Goal: Check status: Check status

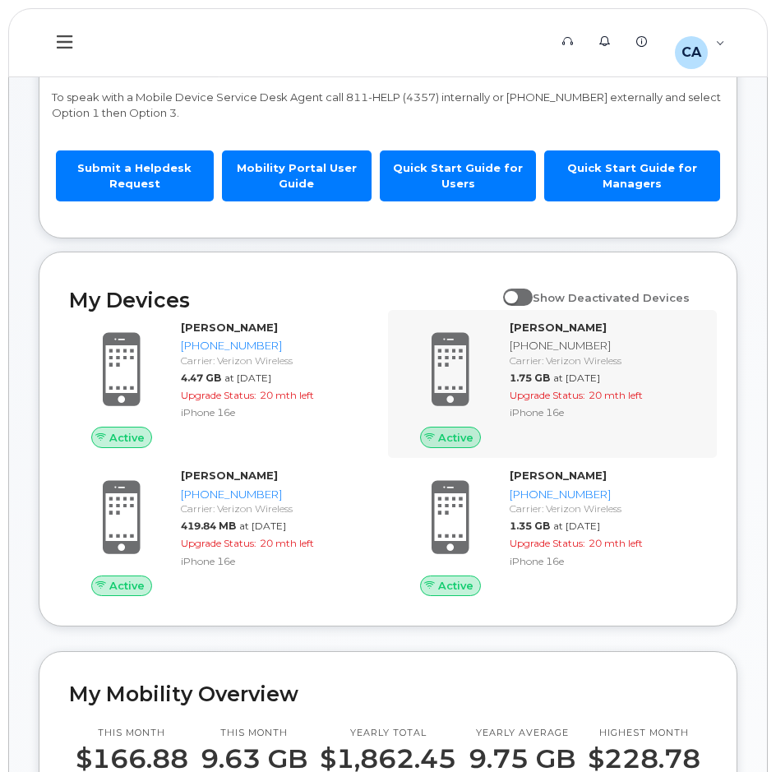
scroll to position [82, 0]
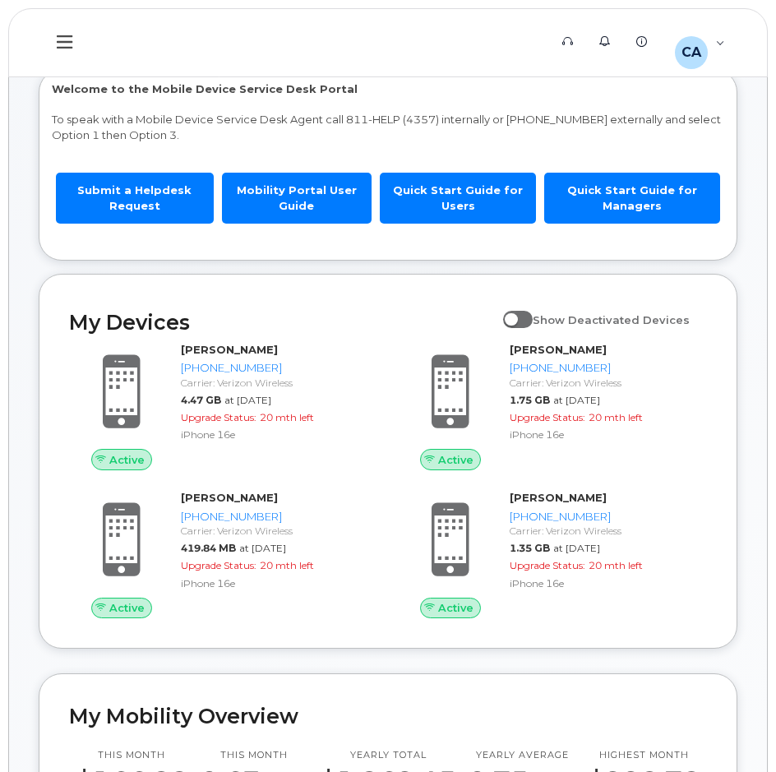
click at [532, 316] on span at bounding box center [518, 319] width 30 height 16
click at [516, 316] on input "Show Deactivated Devices" at bounding box center [509, 310] width 13 height 13
checkbox input "true"
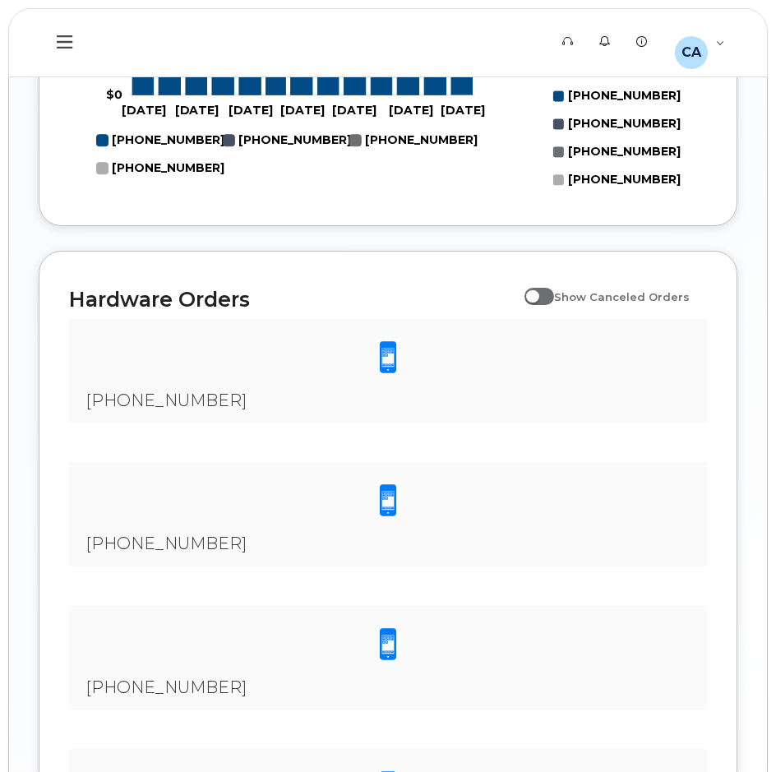
scroll to position [1150, 0]
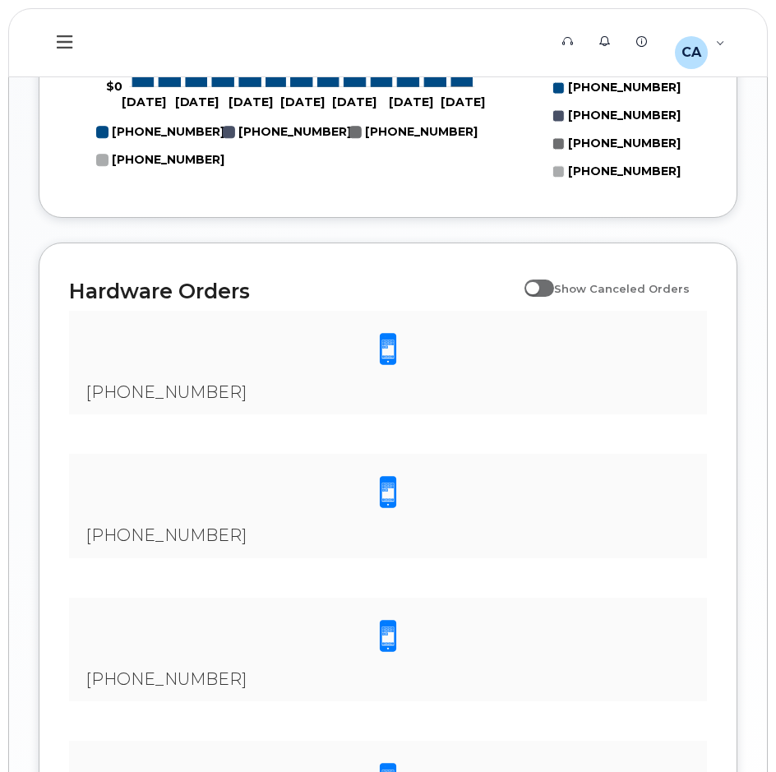
click at [396, 332] on span at bounding box center [387, 349] width 33 height 35
click at [385, 357] on span at bounding box center [387, 349] width 33 height 35
click at [153, 389] on span "[PHONE_NUMBER]" at bounding box center [165, 392] width 161 height 20
click at [152, 389] on span "[PHONE_NUMBER]" at bounding box center [165, 392] width 161 height 20
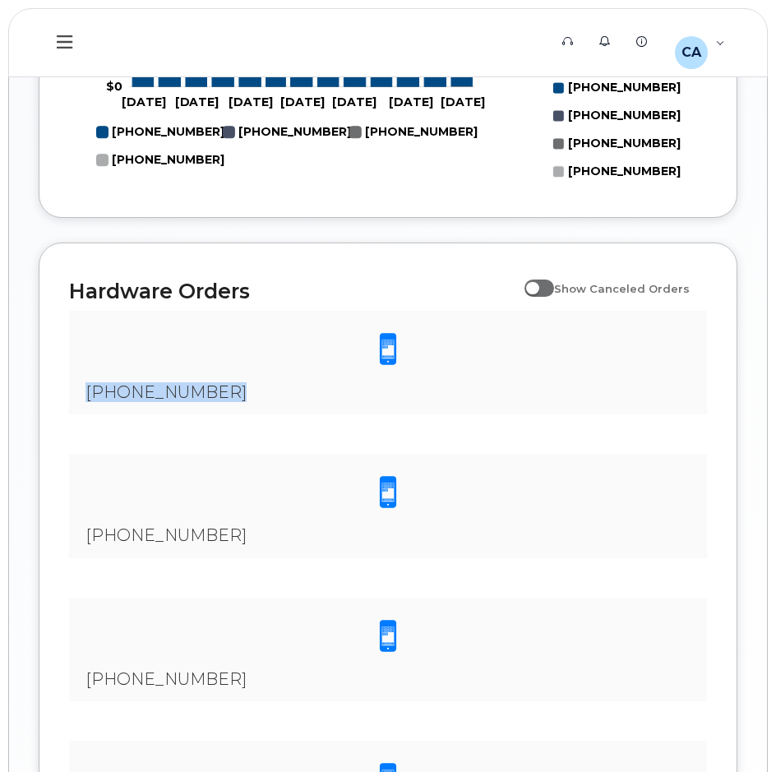
click at [152, 389] on span "[PHONE_NUMBER]" at bounding box center [165, 392] width 161 height 20
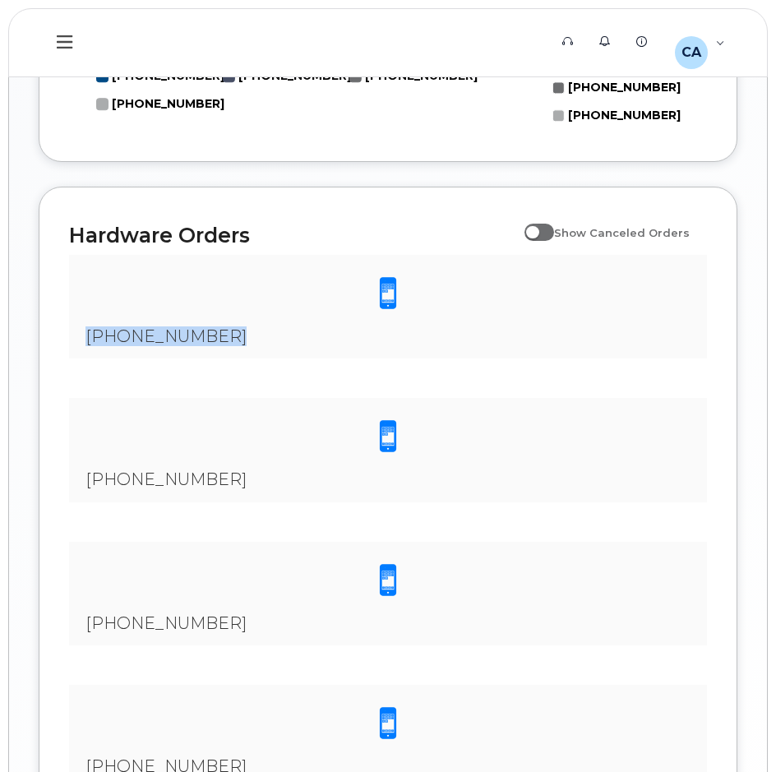
scroll to position [1400, 0]
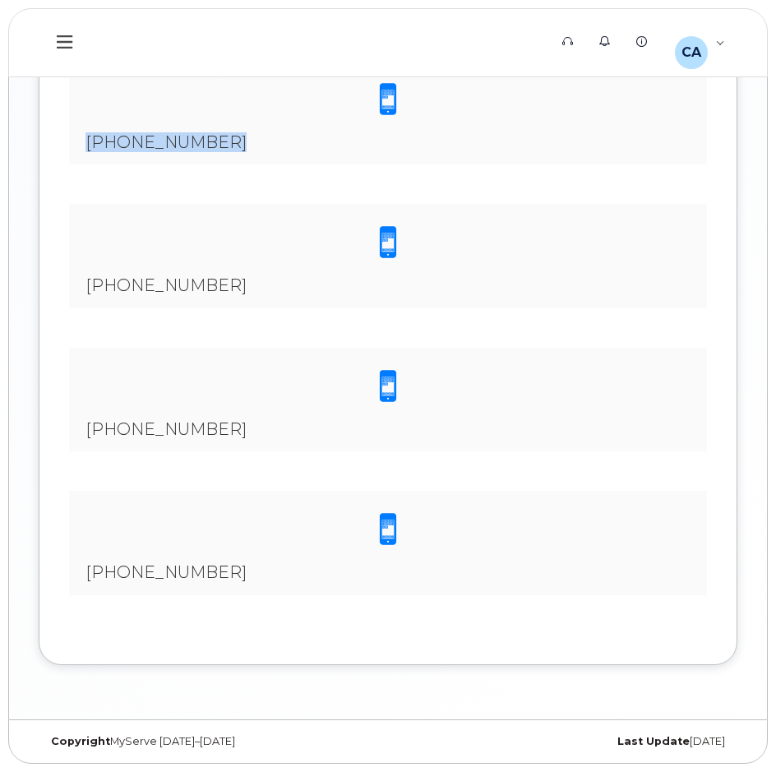
click at [198, 266] on div at bounding box center [387, 242] width 611 height 51
click at [196, 286] on span "[PHONE_NUMBER]" at bounding box center [165, 285] width 161 height 20
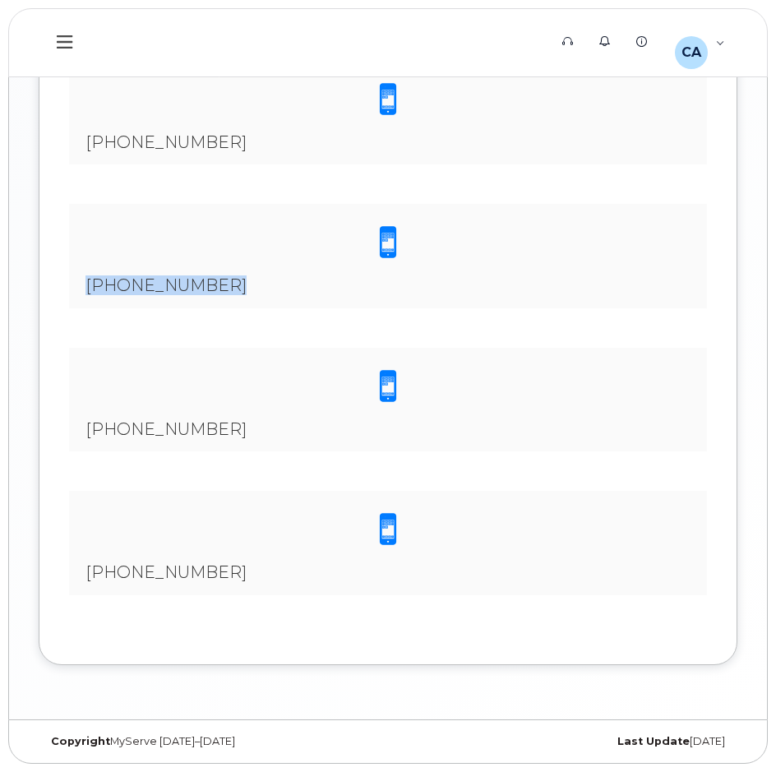
click at [196, 286] on span "[PHONE_NUMBER]" at bounding box center [165, 285] width 161 height 20
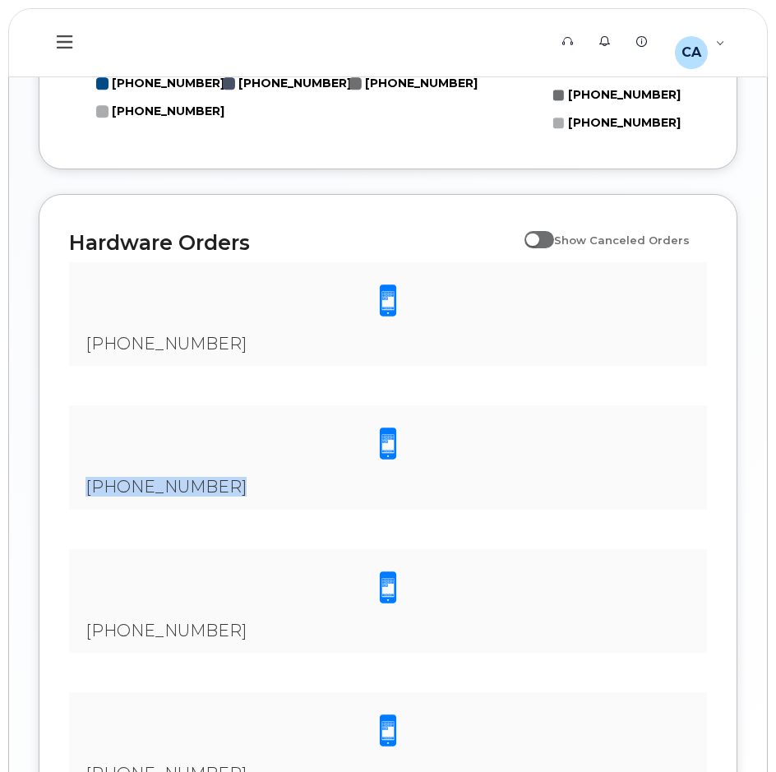
scroll to position [1236, 0]
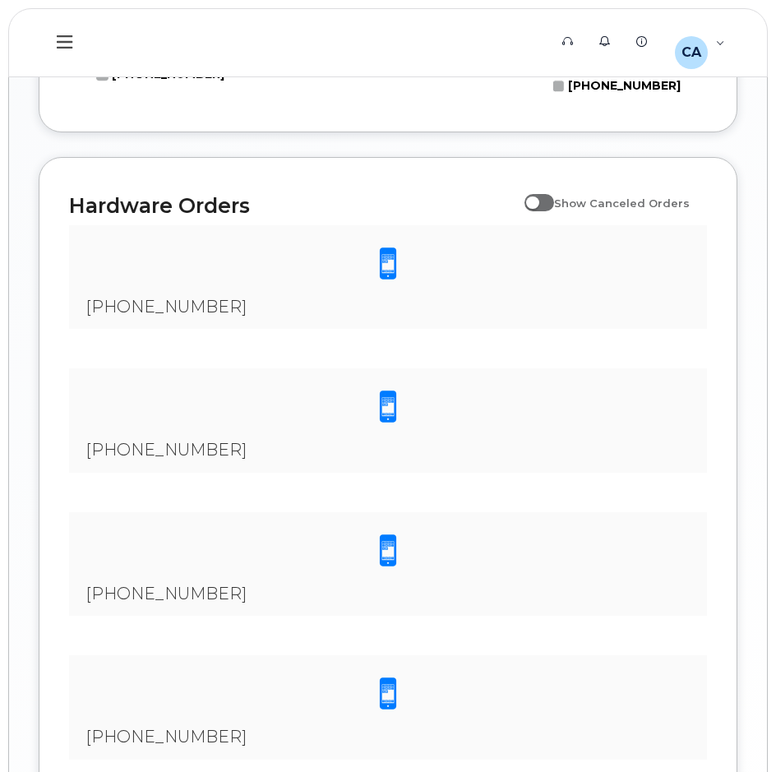
click at [387, 408] on span at bounding box center [387, 406] width 33 height 35
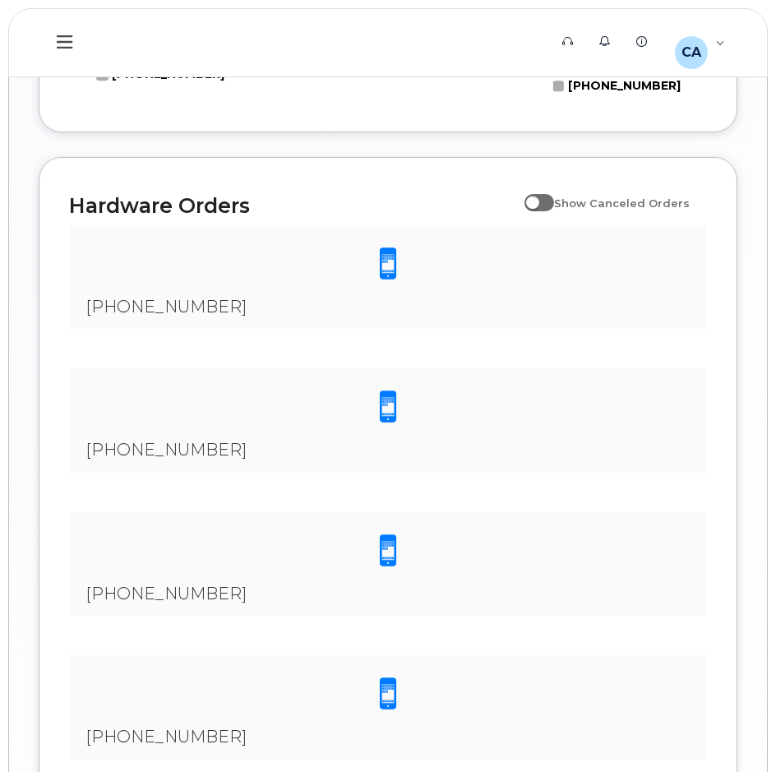
click at [387, 408] on span at bounding box center [387, 406] width 33 height 35
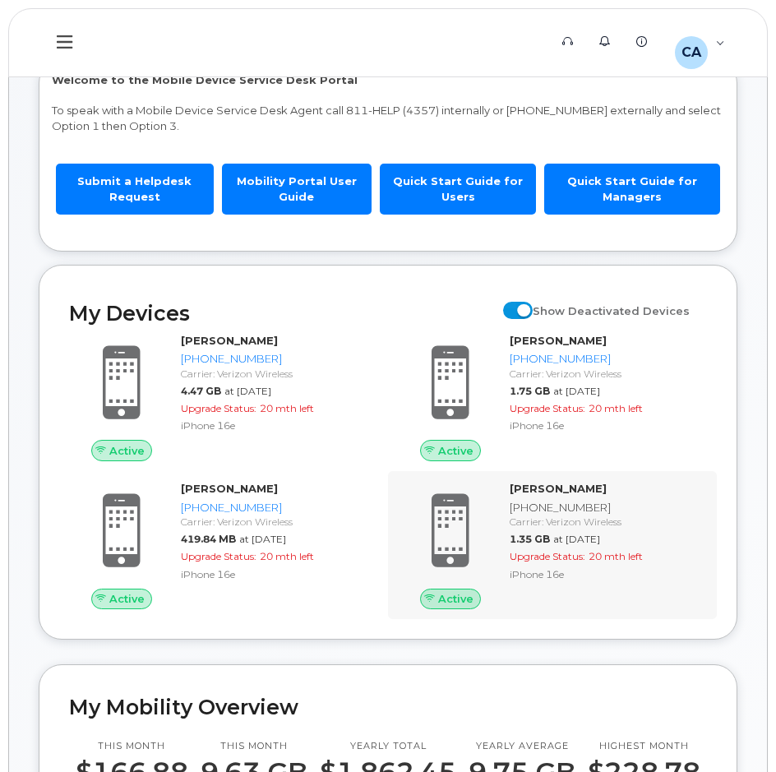
scroll to position [85, 0]
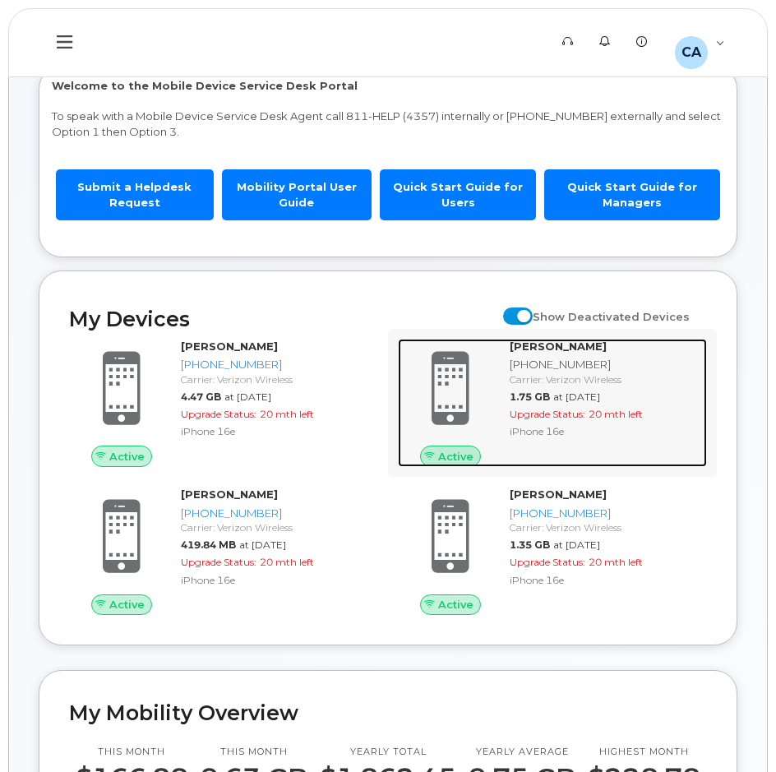
click at [555, 350] on strong "[PERSON_NAME]" at bounding box center [557, 345] width 97 height 13
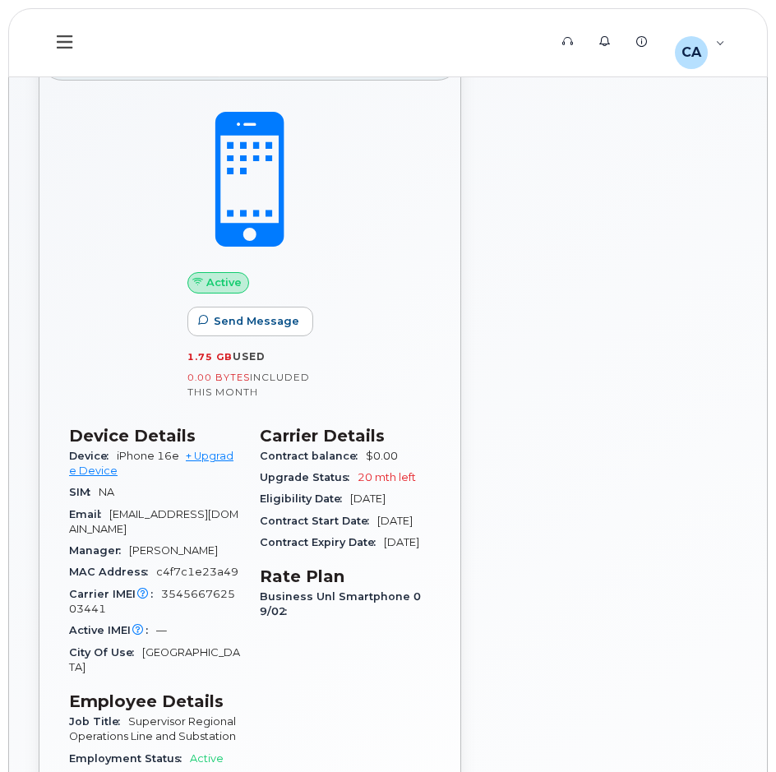
scroll to position [82, 0]
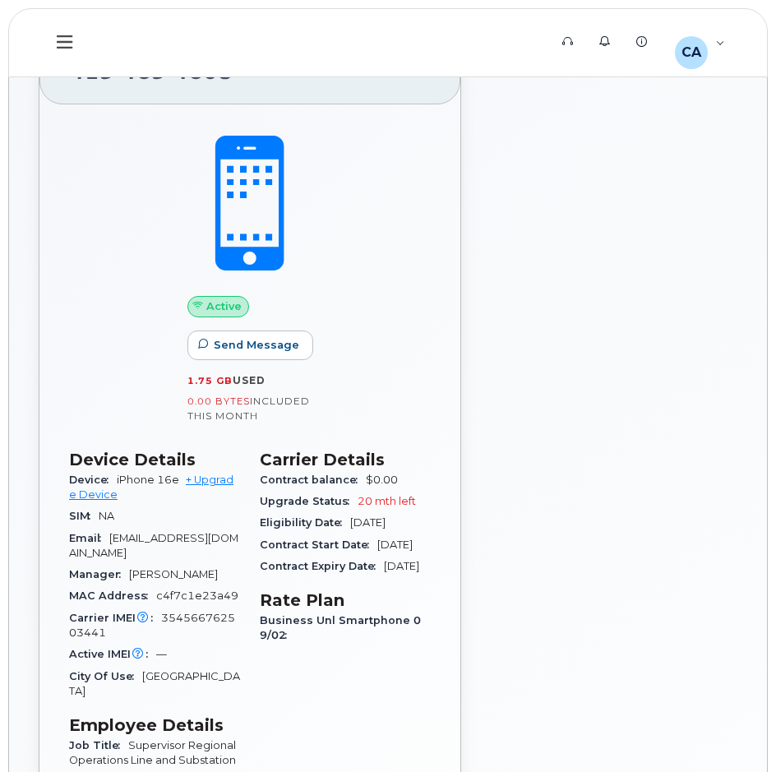
click at [227, 307] on span "Active" at bounding box center [223, 306] width 35 height 16
click at [256, 234] on span at bounding box center [249, 203] width 145 height 152
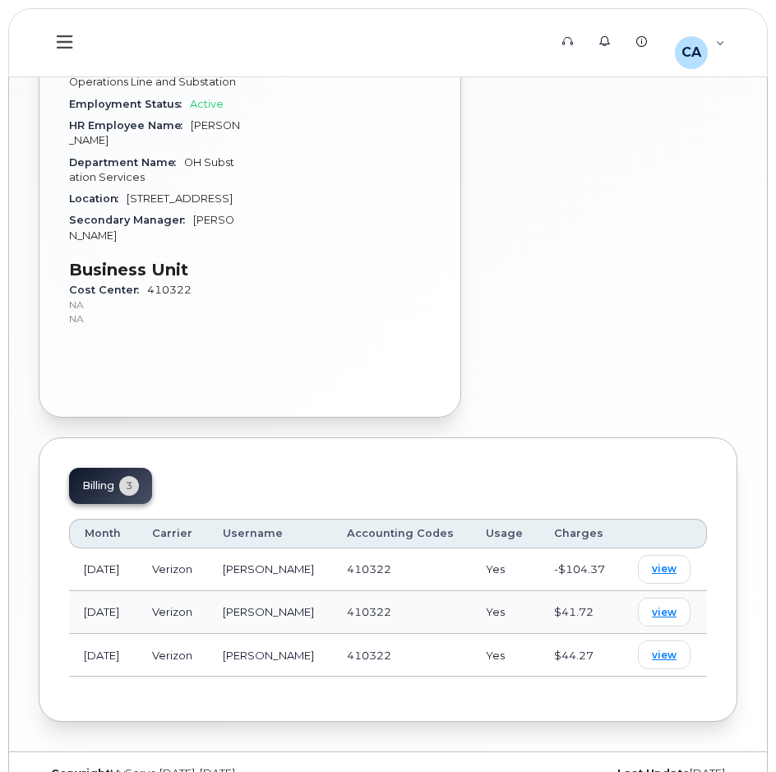
scroll to position [777, 0]
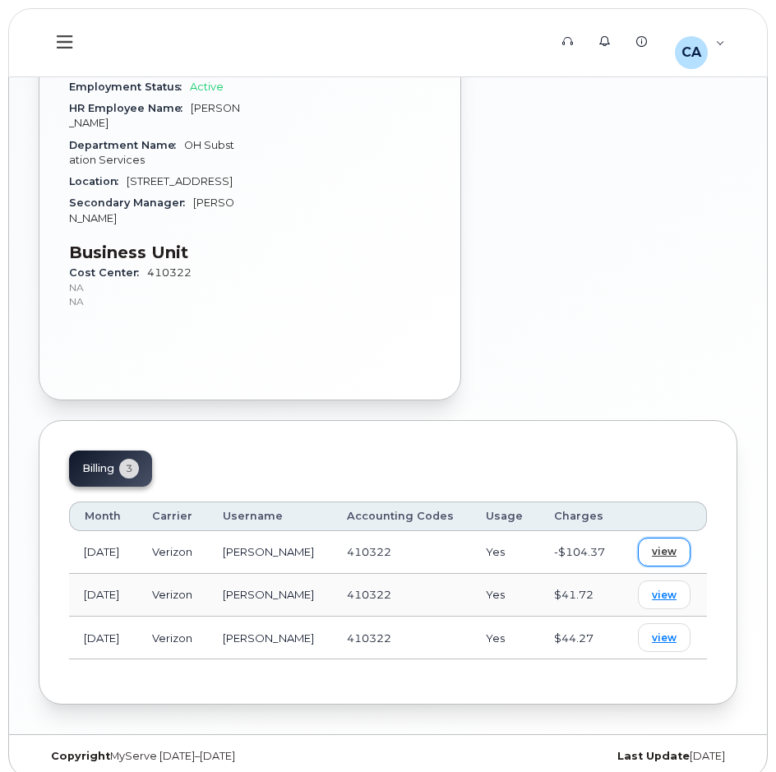
click at [658, 544] on span "view" at bounding box center [664, 551] width 25 height 15
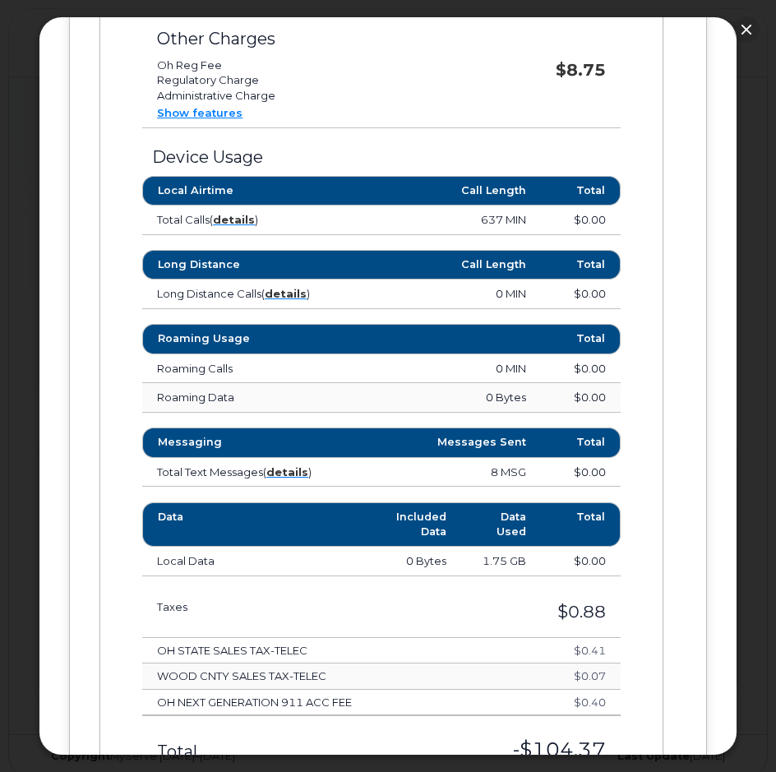
scroll to position [1364, 0]
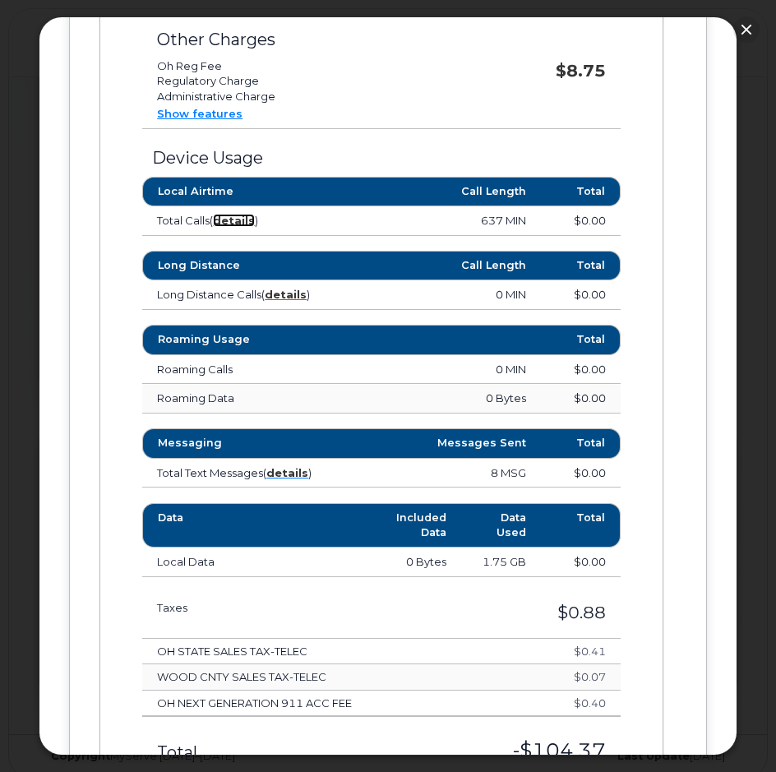
click at [240, 227] on strong "details" at bounding box center [234, 220] width 42 height 13
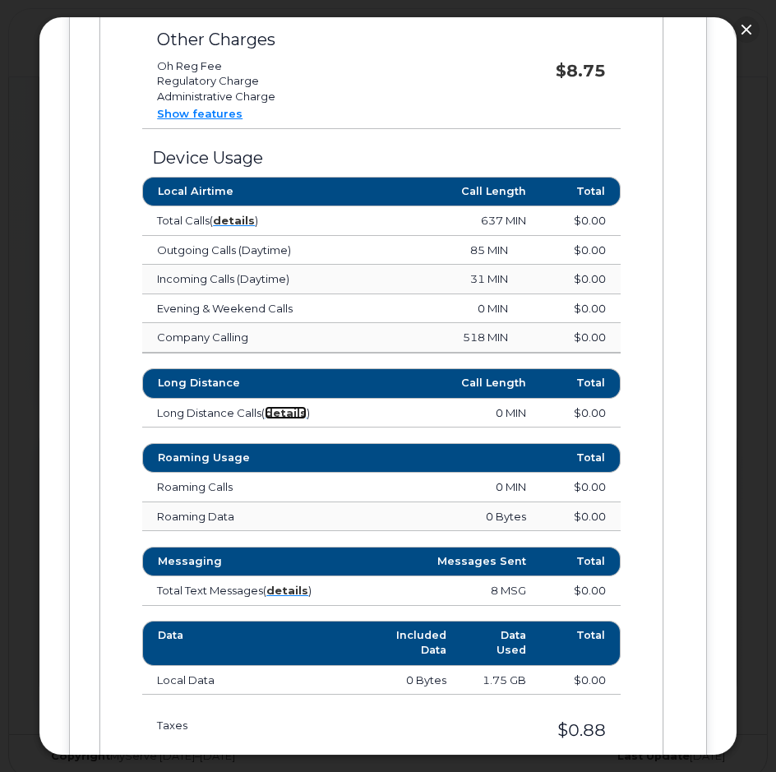
click at [274, 419] on strong "details" at bounding box center [286, 412] width 42 height 13
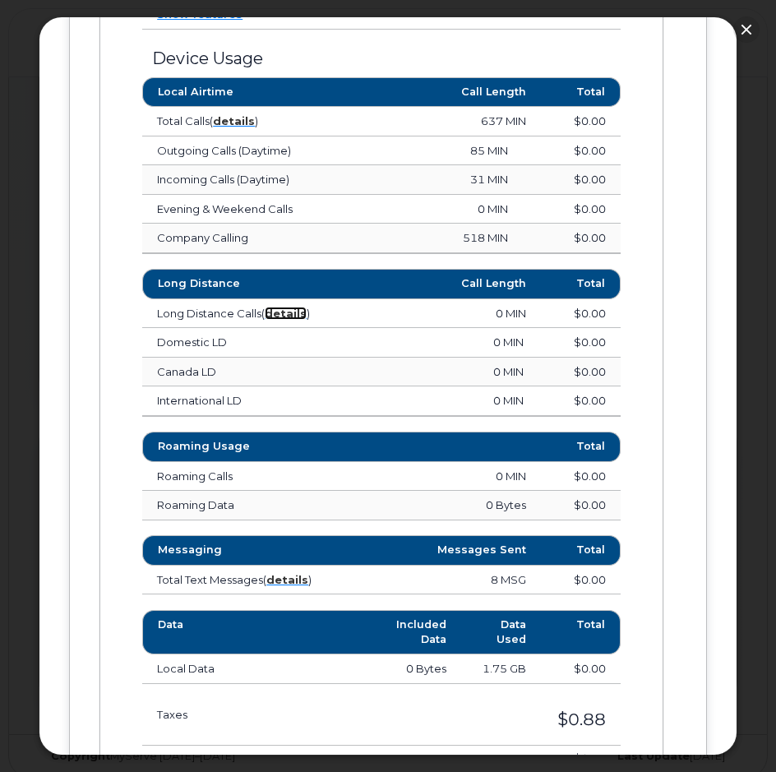
scroll to position [1528, 0]
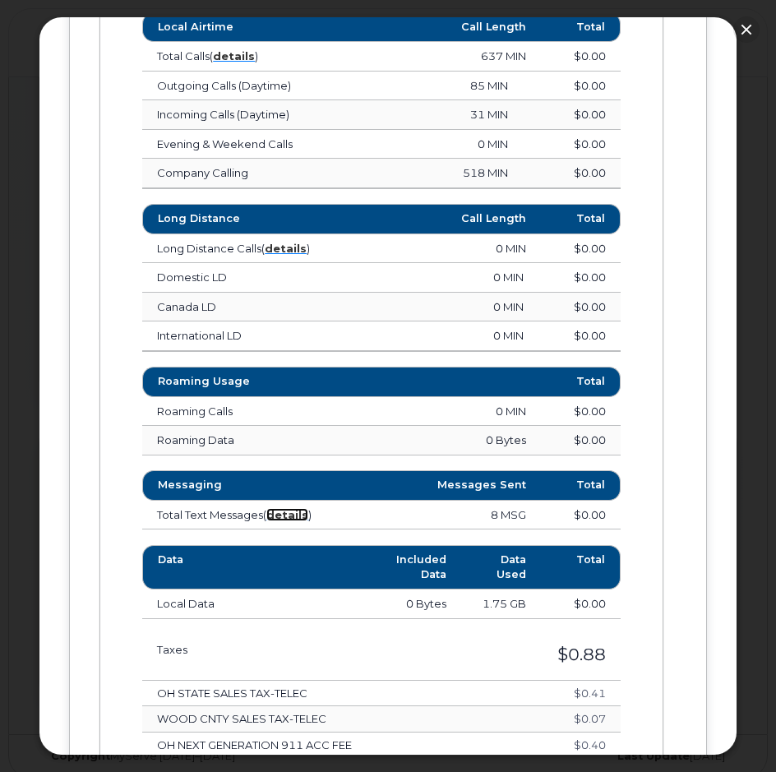
click at [279, 521] on strong "details" at bounding box center [287, 514] width 42 height 13
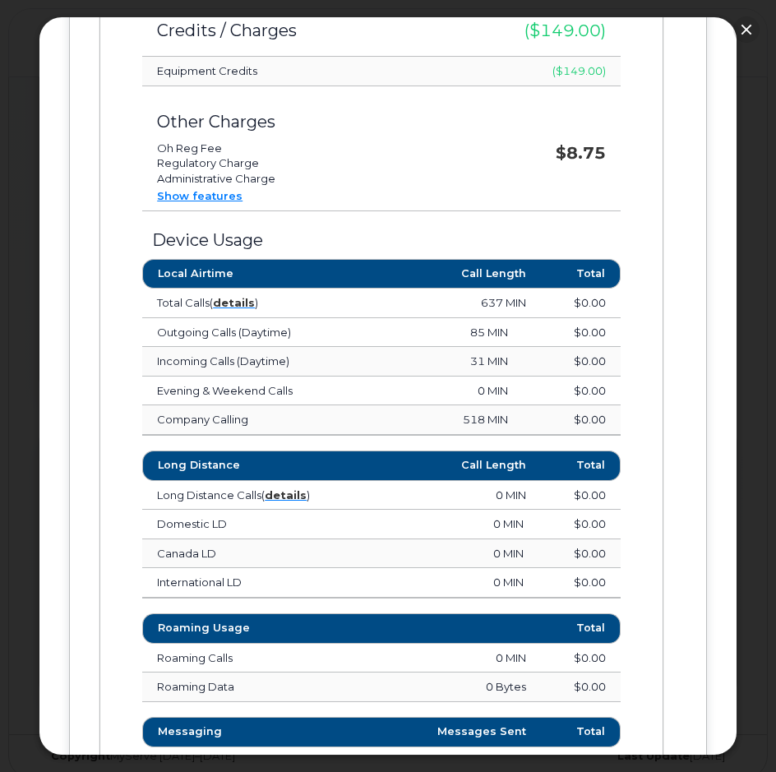
scroll to position [1200, 0]
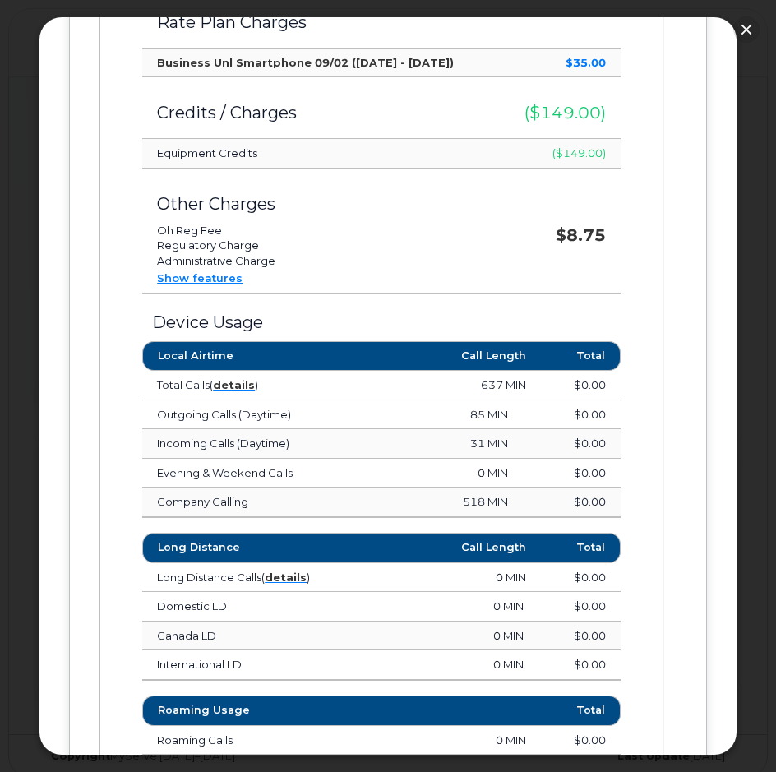
click at [201, 284] on link "Show features" at bounding box center [199, 277] width 85 height 13
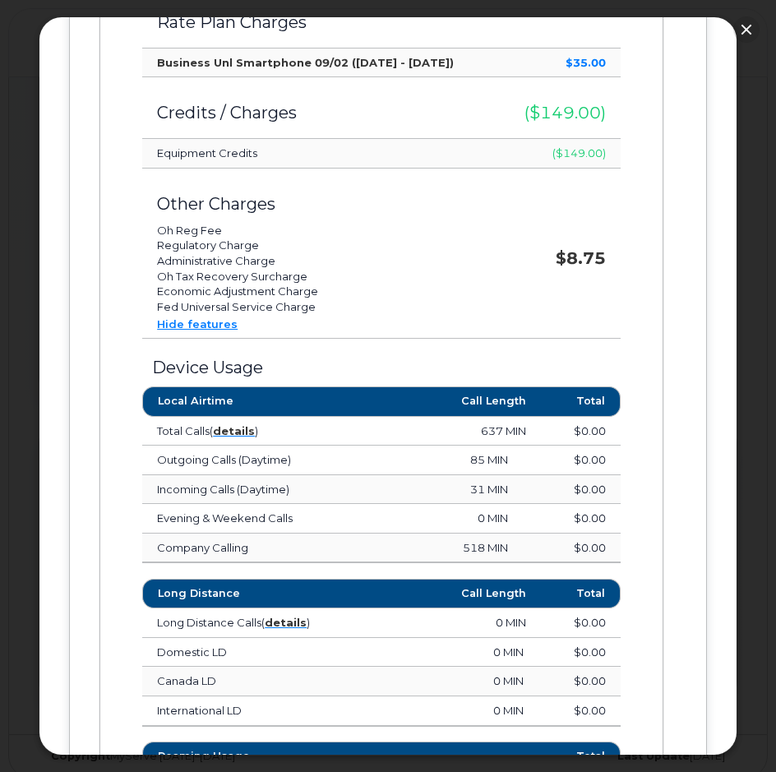
click at [591, 69] on strong "$35.00" at bounding box center [585, 62] width 40 height 13
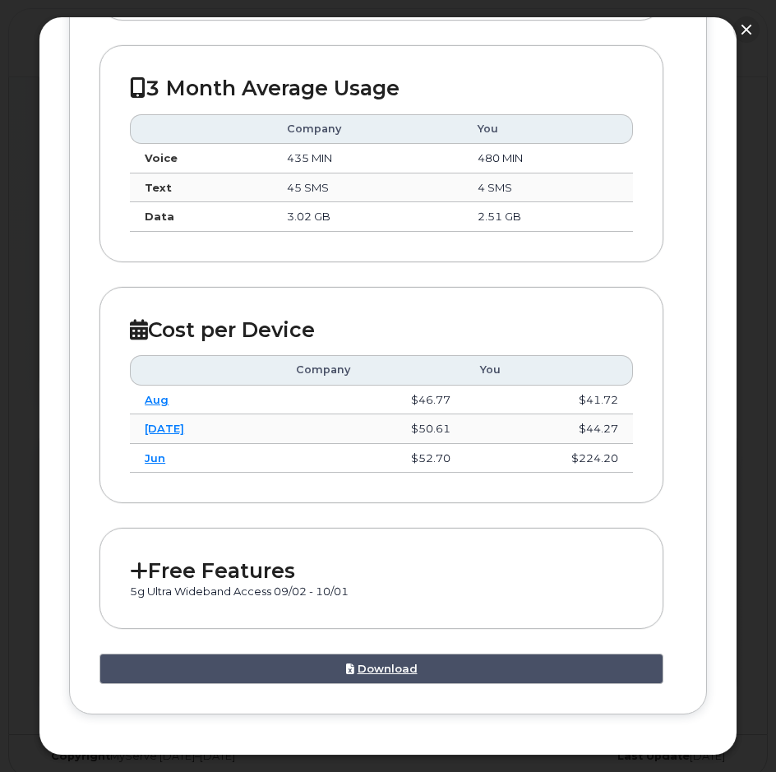
scroll to position [2643, 0]
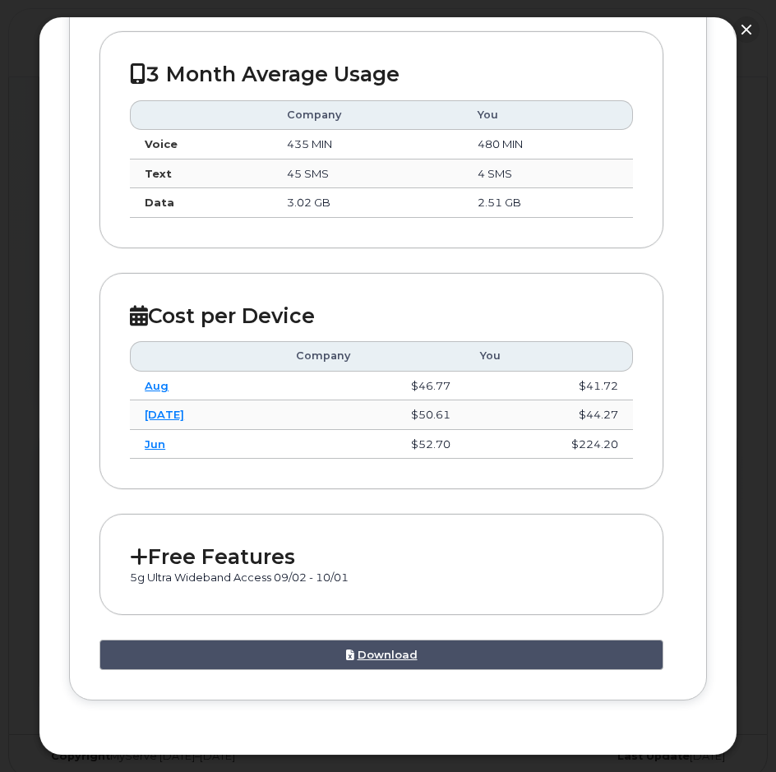
click at [261, 559] on h2 "Free Features" at bounding box center [381, 556] width 503 height 25
click at [143, 557] on icon at bounding box center [139, 556] width 18 height 21
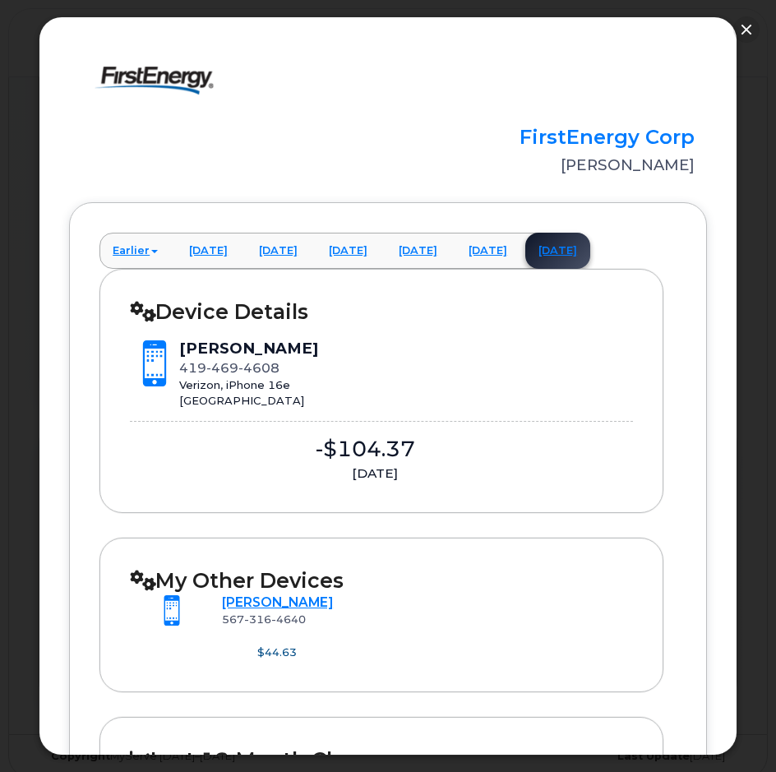
scroll to position [82, 0]
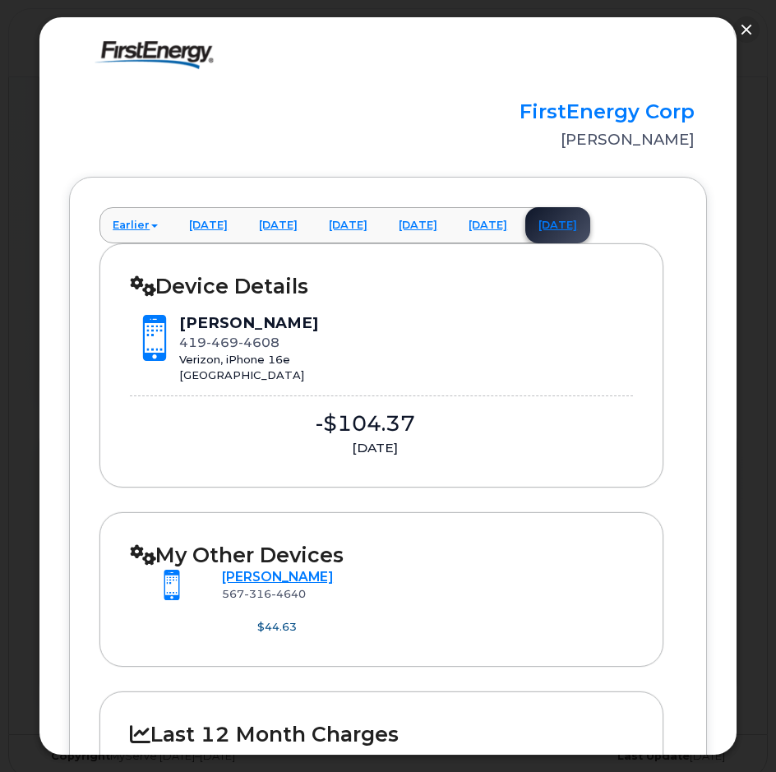
click at [256, 334] on div "Colin G Arnold" at bounding box center [248, 322] width 139 height 21
click at [288, 242] on link "May 2025" at bounding box center [278, 225] width 65 height 36
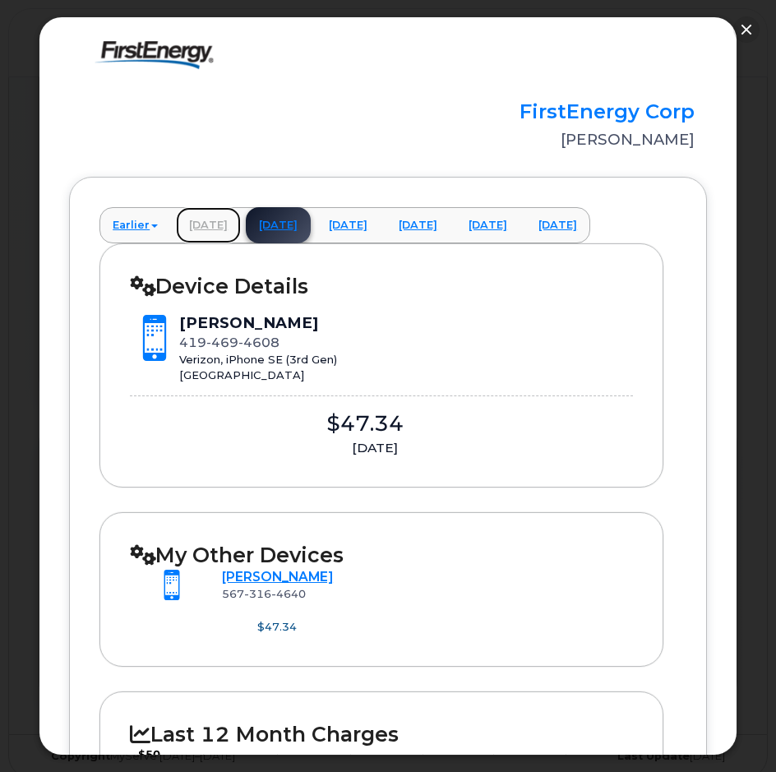
click at [187, 236] on link "April 2025" at bounding box center [208, 225] width 65 height 36
click at [309, 242] on link "May 2025" at bounding box center [278, 225] width 65 height 36
click at [348, 243] on link "June 2025" at bounding box center [348, 225] width 65 height 36
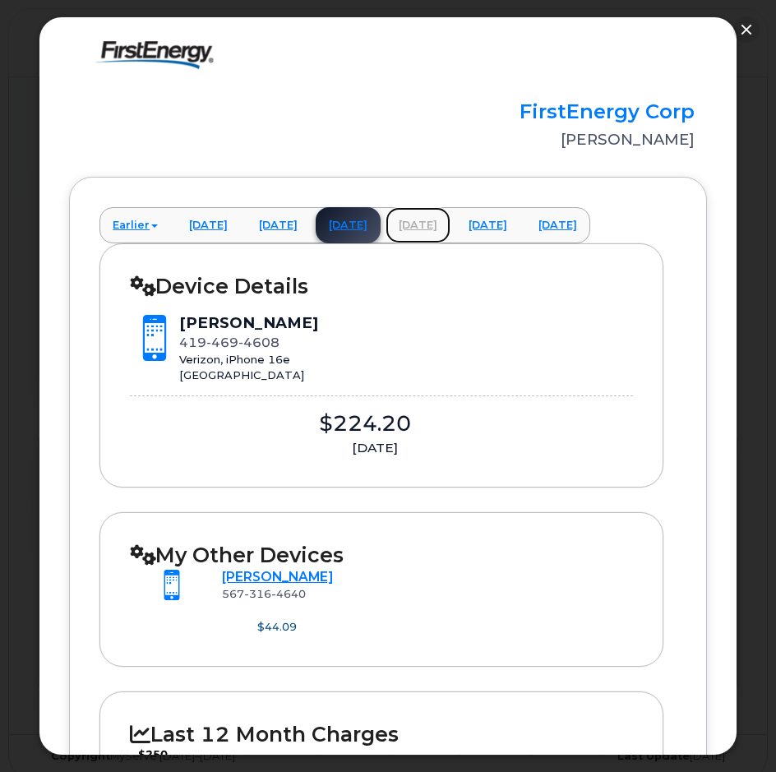
click at [443, 243] on link "July 2025" at bounding box center [417, 225] width 65 height 36
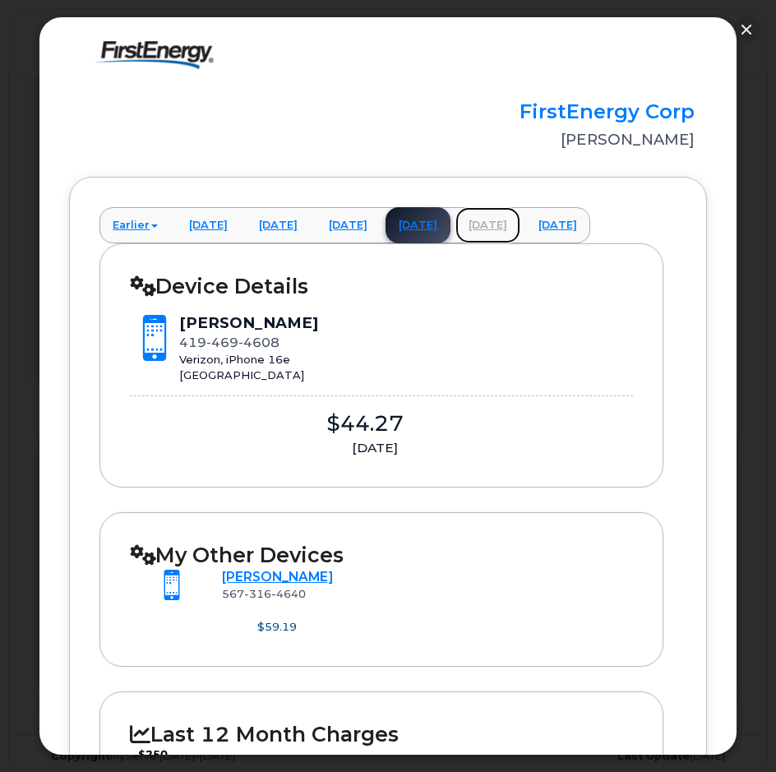
click at [504, 243] on link "August 2025" at bounding box center [487, 225] width 65 height 36
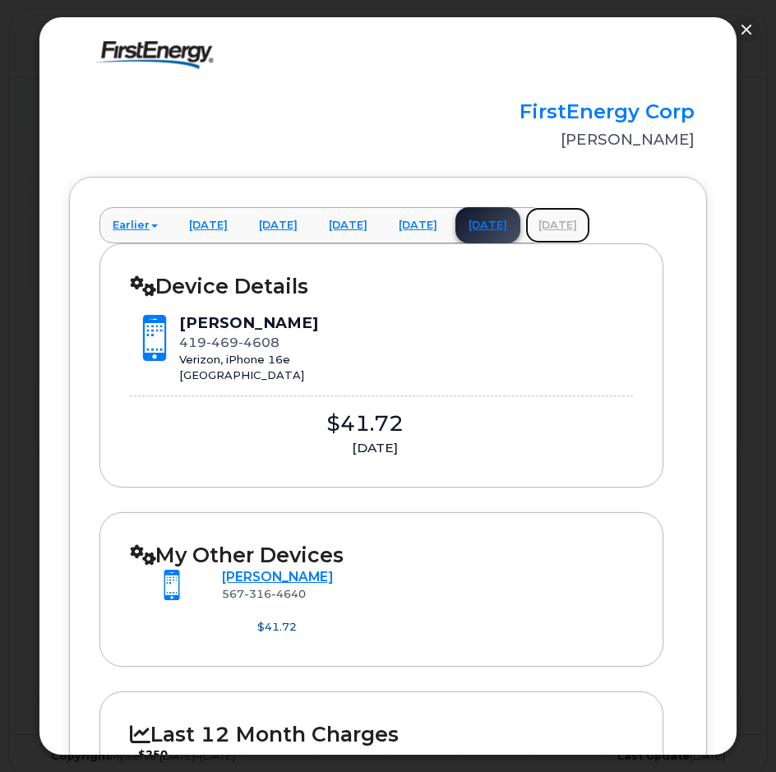
click at [588, 243] on link "September 2025" at bounding box center [557, 225] width 65 height 36
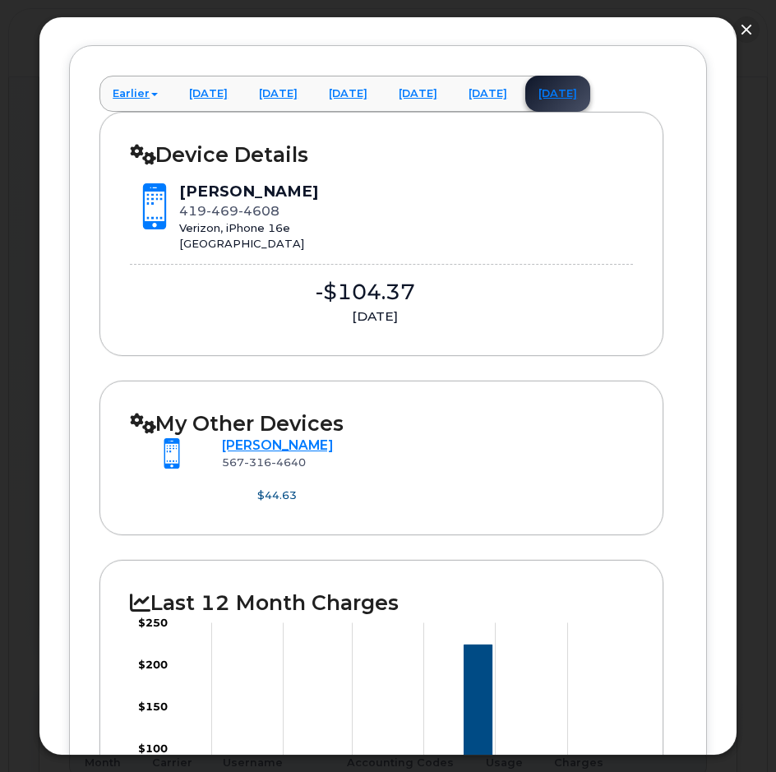
scroll to position [0, 0]
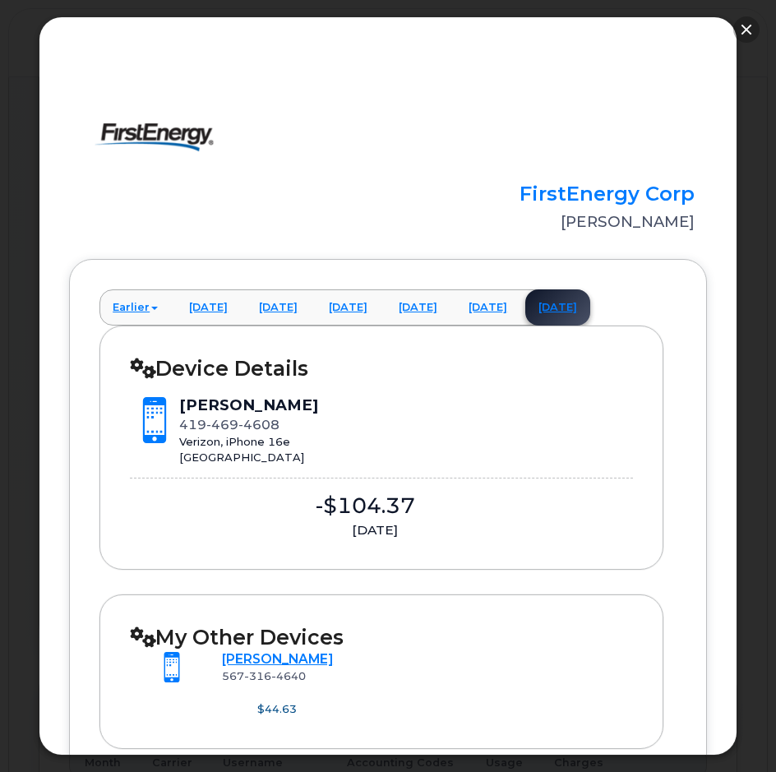
click at [740, 35] on button "button" at bounding box center [746, 29] width 26 height 26
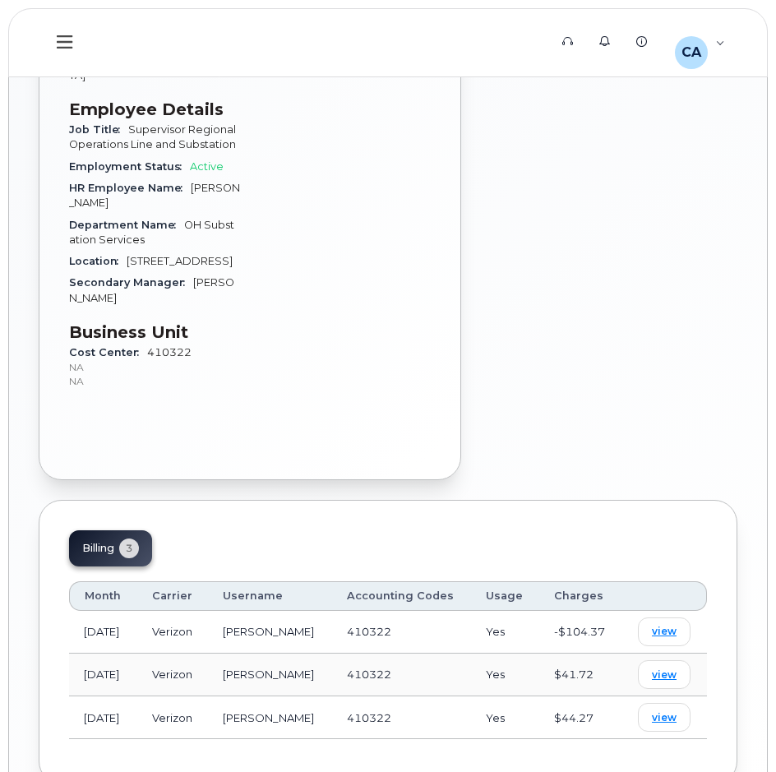
scroll to position [777, 0]
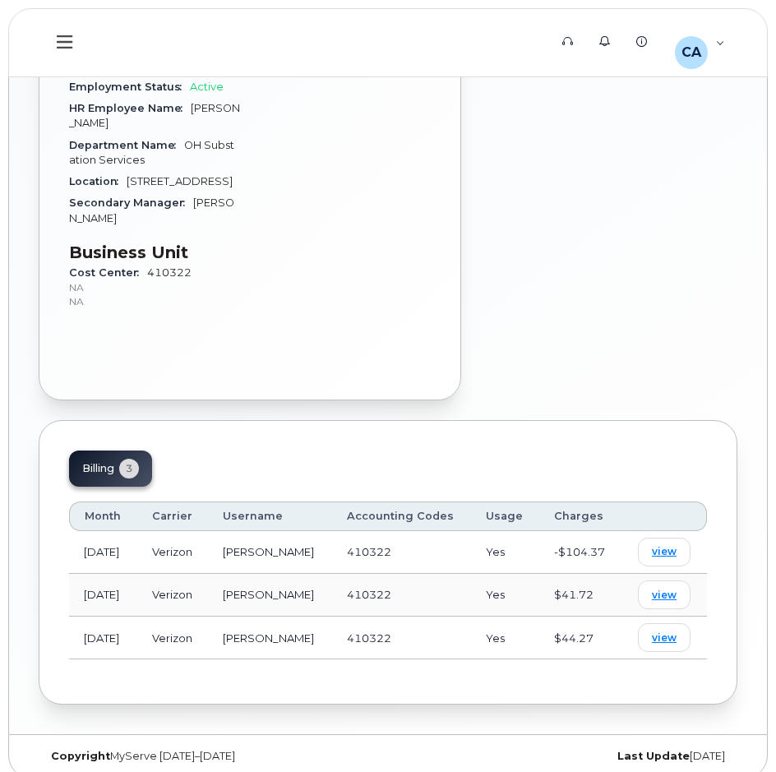
click at [119, 450] on div "Billing 3" at bounding box center [110, 468] width 83 height 36
click at [110, 457] on div "Billing 3" at bounding box center [110, 468] width 83 height 36
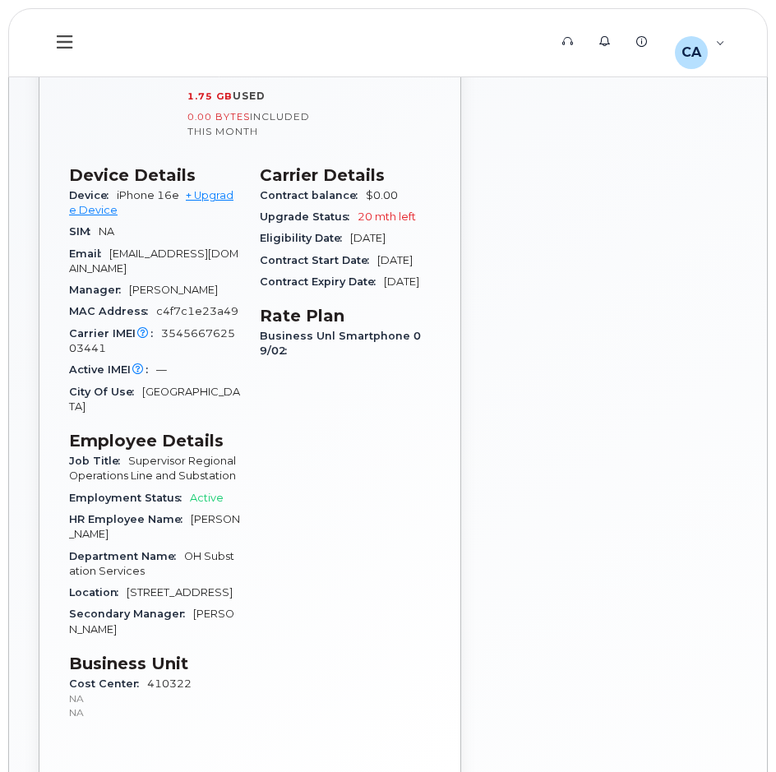
scroll to position [0, 0]
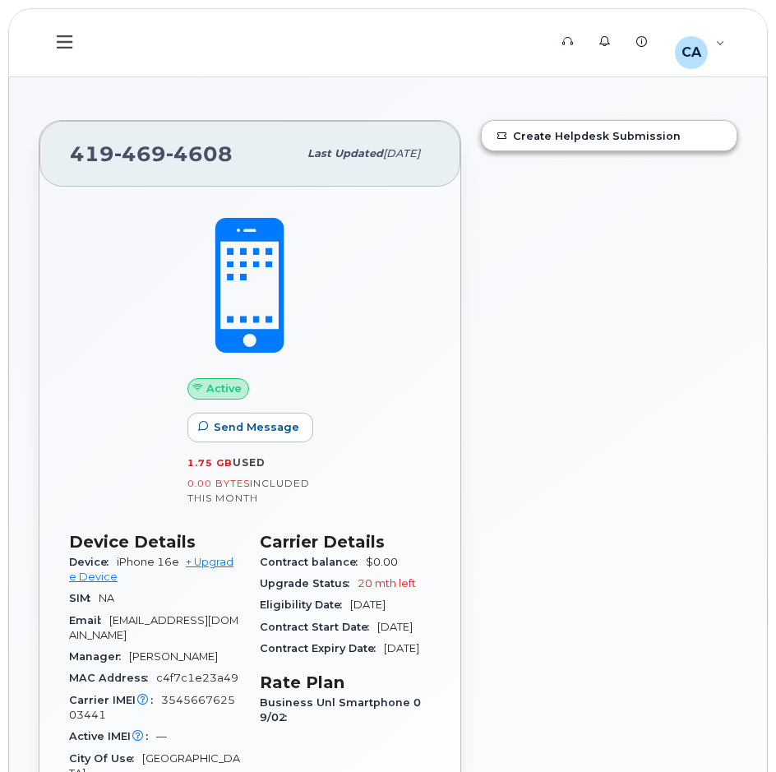
click at [70, 48] on icon at bounding box center [65, 41] width 16 height 13
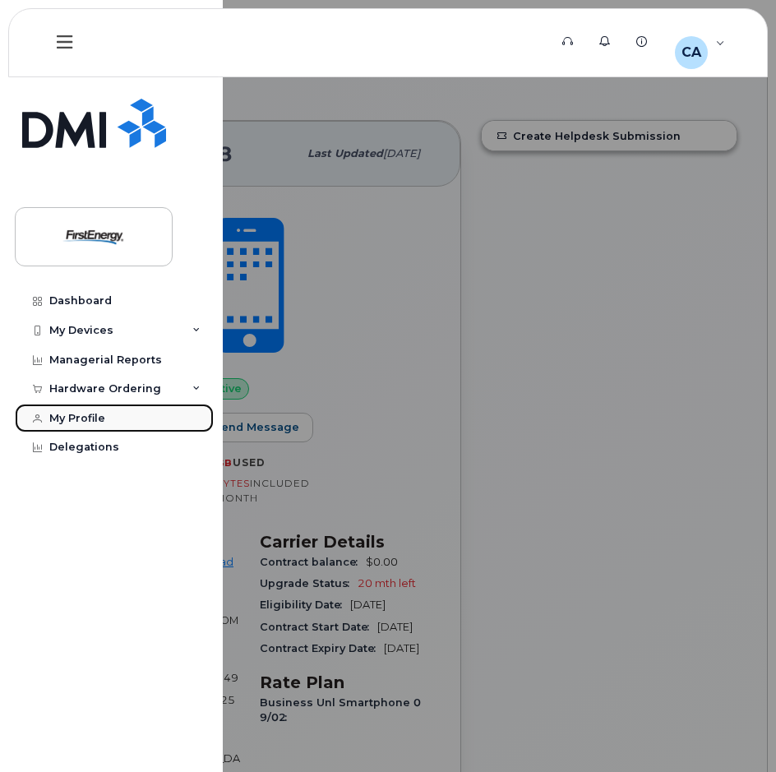
click at [119, 424] on link "My Profile" at bounding box center [114, 418] width 199 height 30
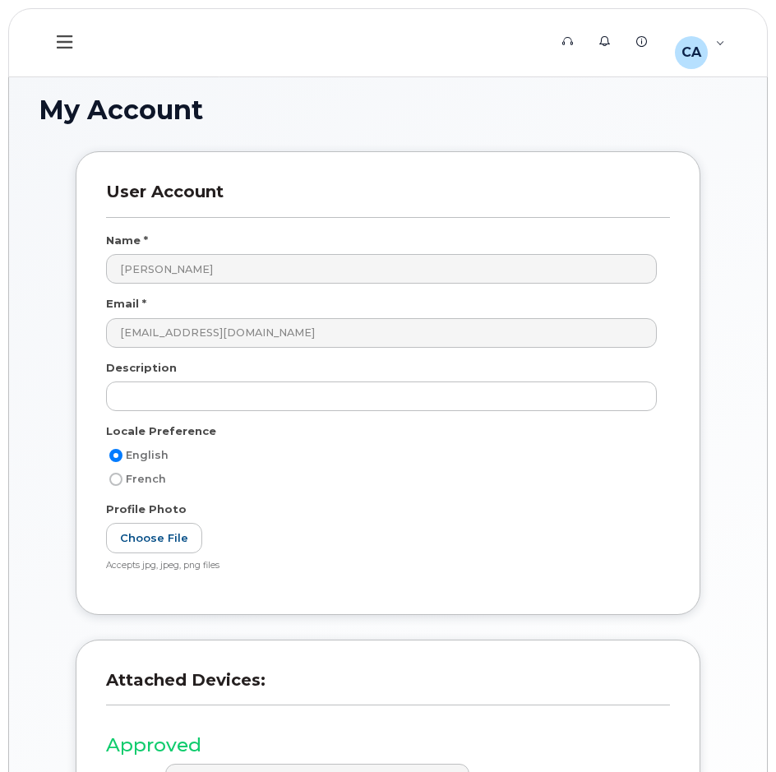
click at [67, 53] on button at bounding box center [65, 43] width 53 height 48
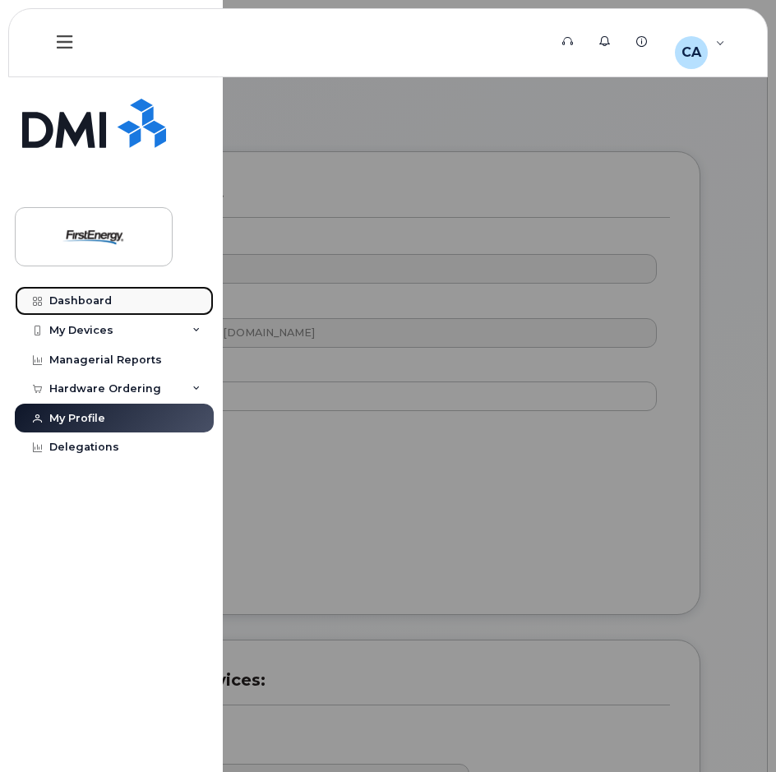
click at [109, 304] on link "Dashboard" at bounding box center [114, 301] width 199 height 30
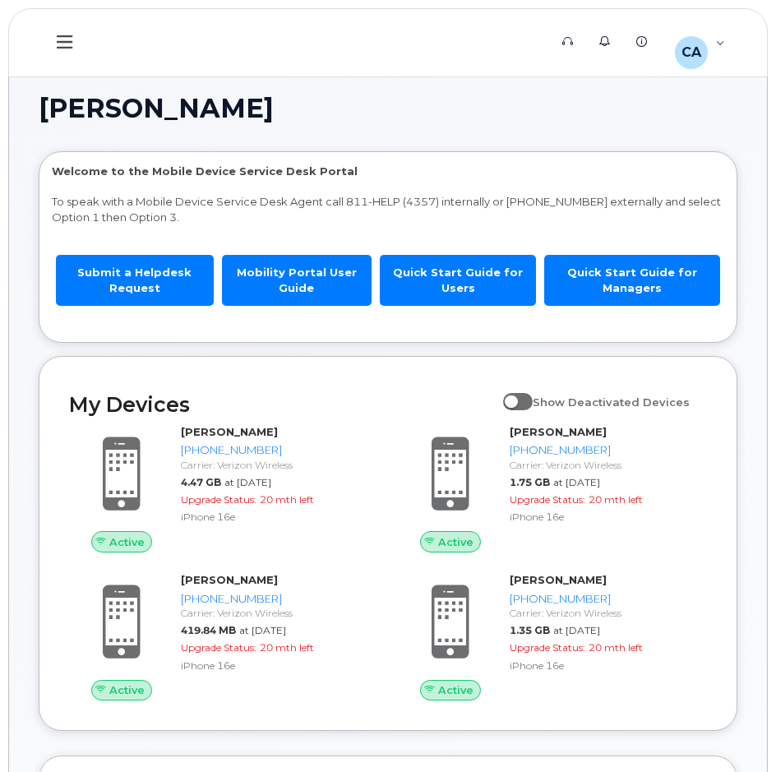
click at [67, 51] on icon at bounding box center [65, 42] width 16 height 18
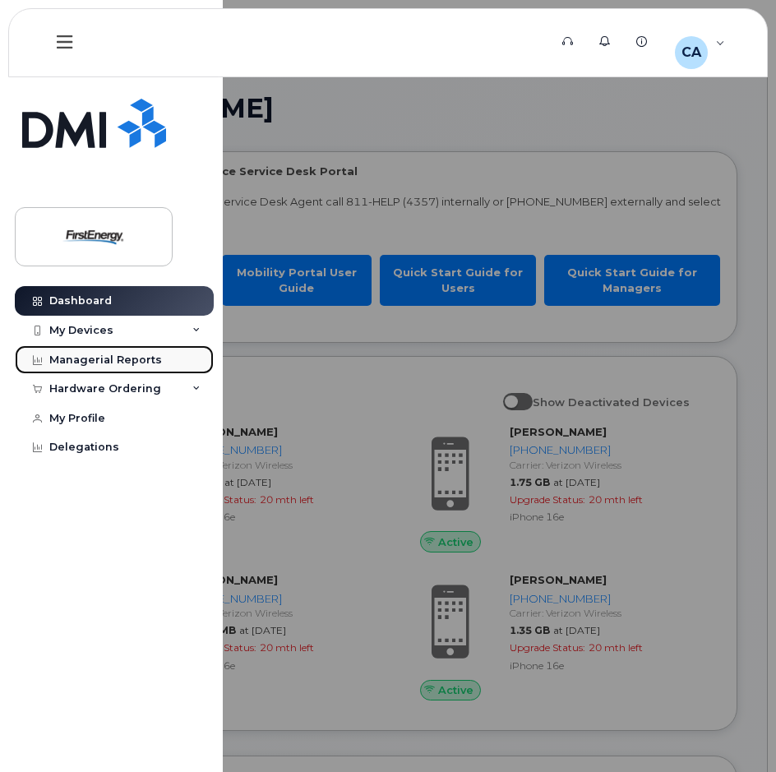
click at [132, 354] on div "Managerial Reports" at bounding box center [105, 359] width 113 height 13
click at [141, 383] on div "Hardware Ordering" at bounding box center [105, 388] width 112 height 13
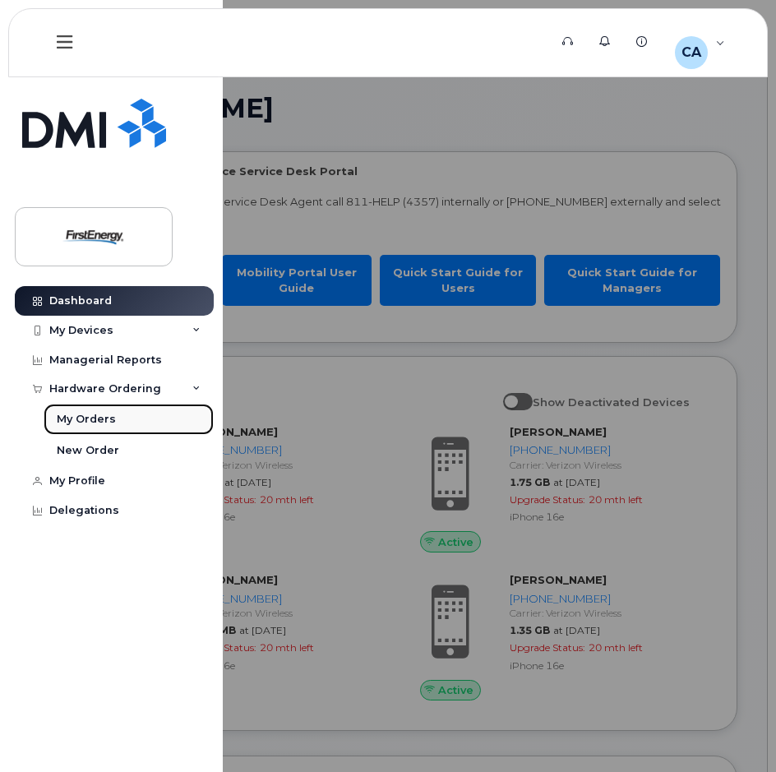
click at [105, 427] on link "My Orders" at bounding box center [129, 418] width 170 height 31
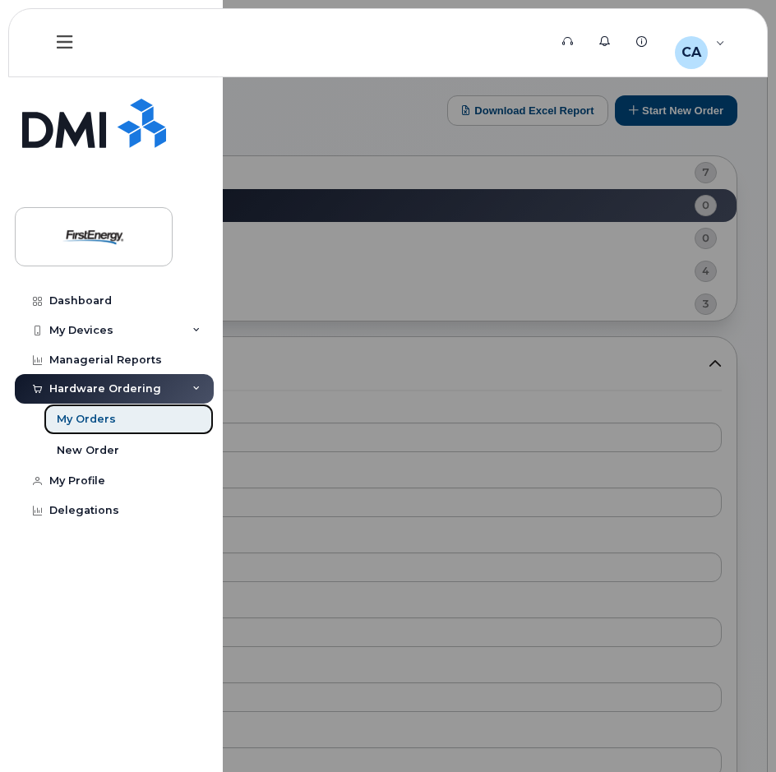
click at [123, 422] on link "My Orders" at bounding box center [129, 418] width 170 height 31
click at [92, 420] on div "My Orders" at bounding box center [86, 419] width 59 height 15
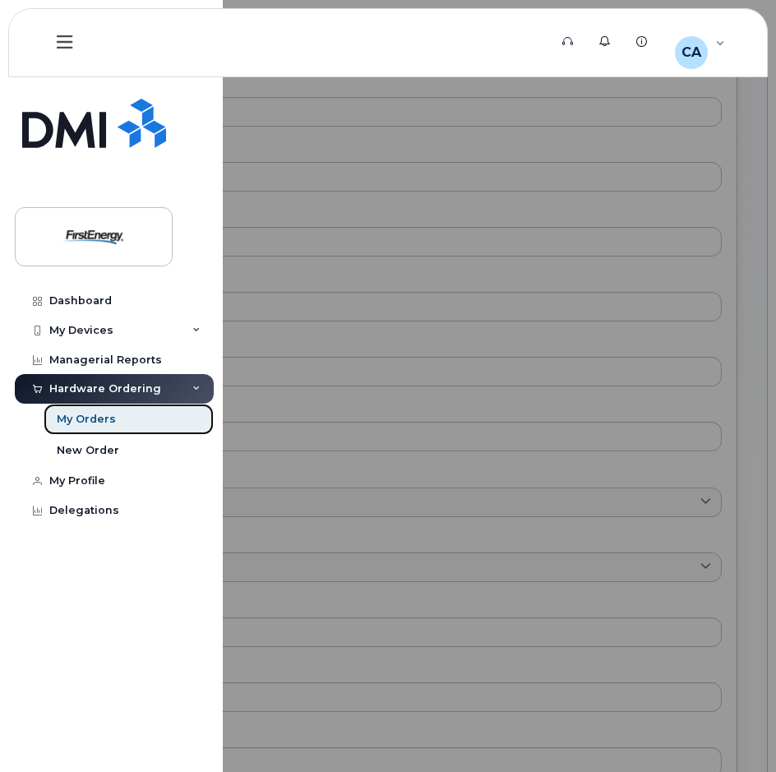
scroll to position [329, 0]
click at [539, 472] on div at bounding box center [388, 386] width 776 height 772
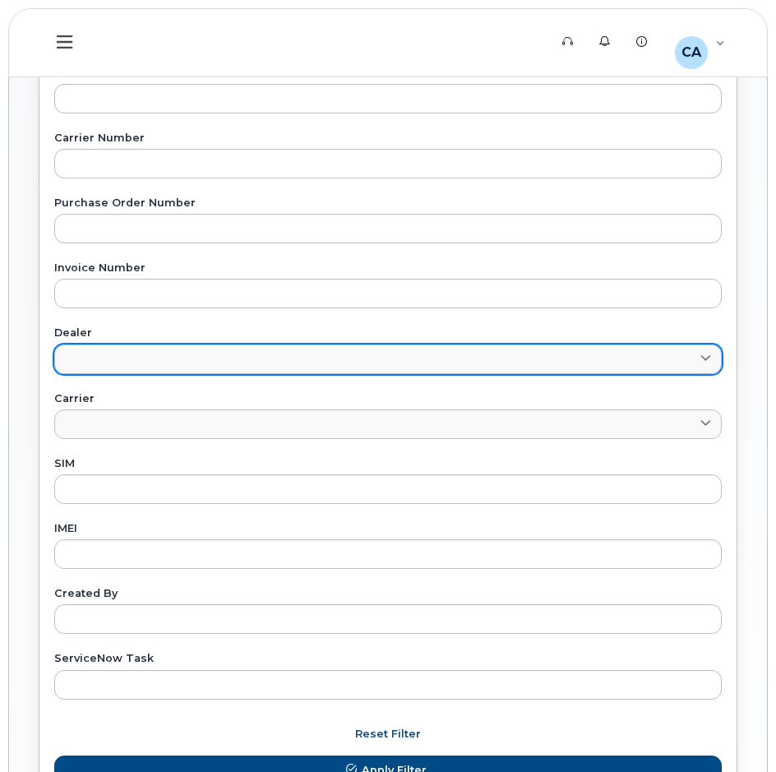
scroll to position [58, 0]
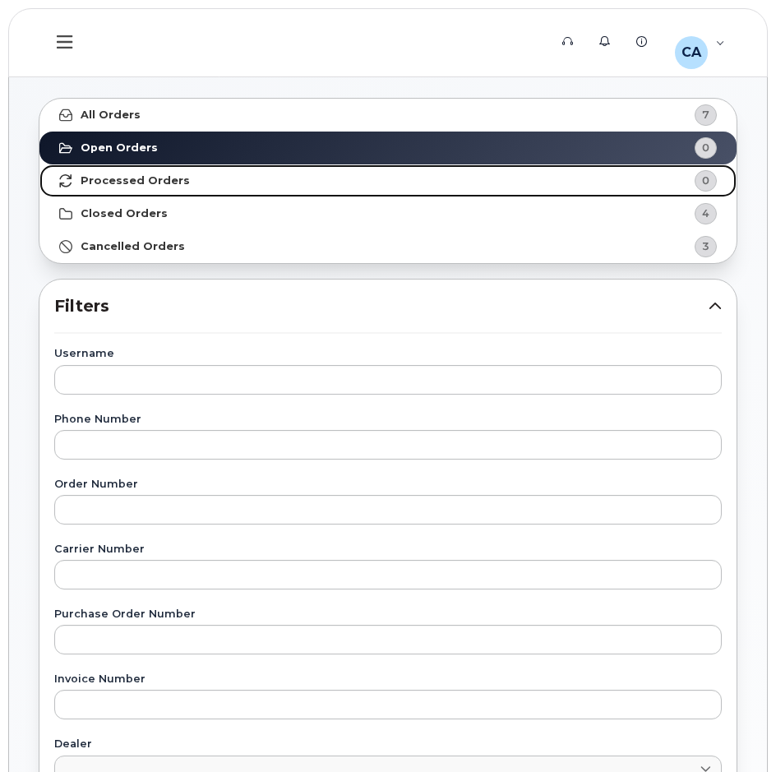
click at [122, 187] on strong "Processed Orders" at bounding box center [135, 180] width 109 height 13
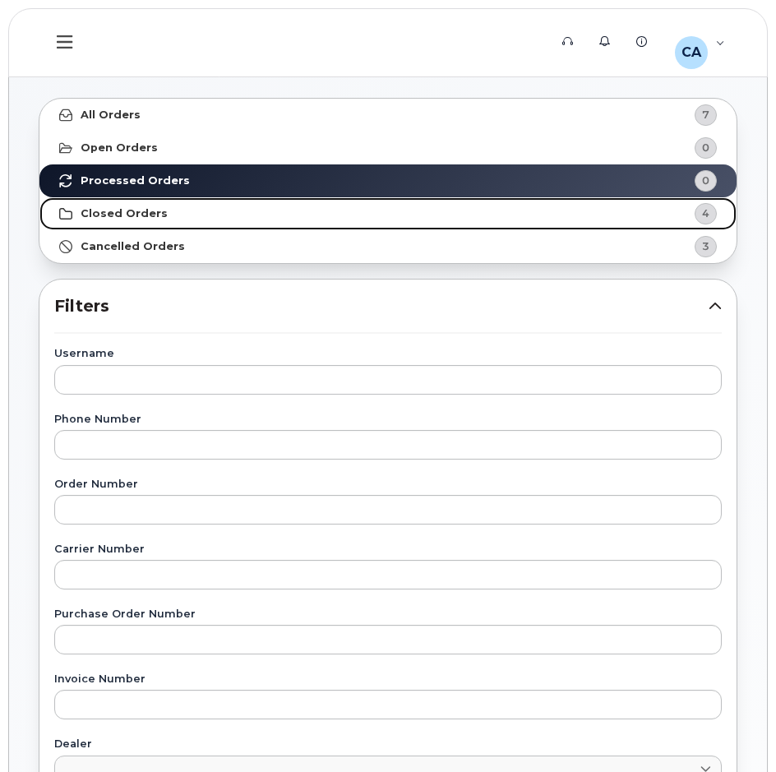
click at [124, 209] on strong "Closed Orders" at bounding box center [124, 213] width 87 height 13
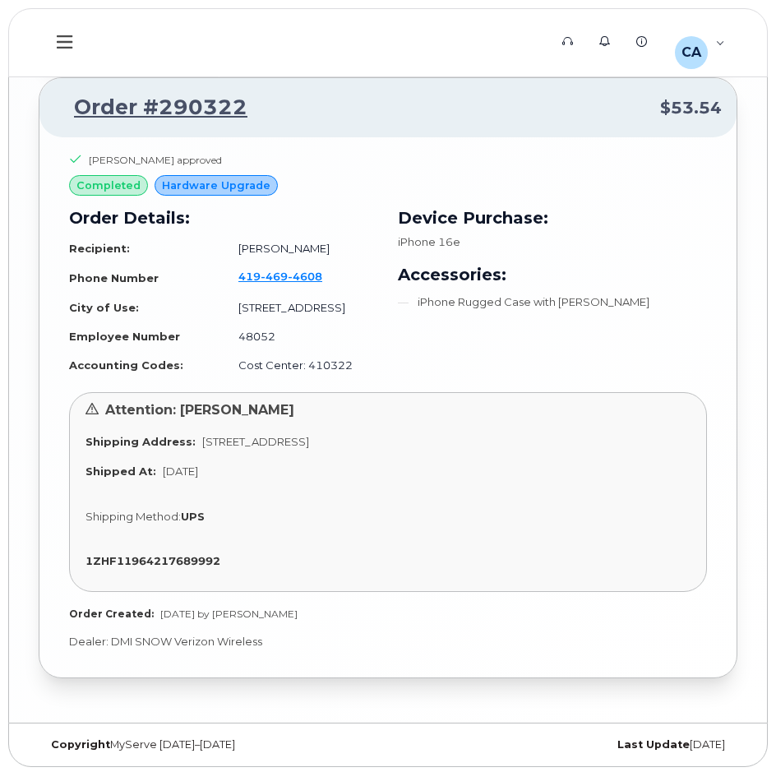
scroll to position [3196, 0]
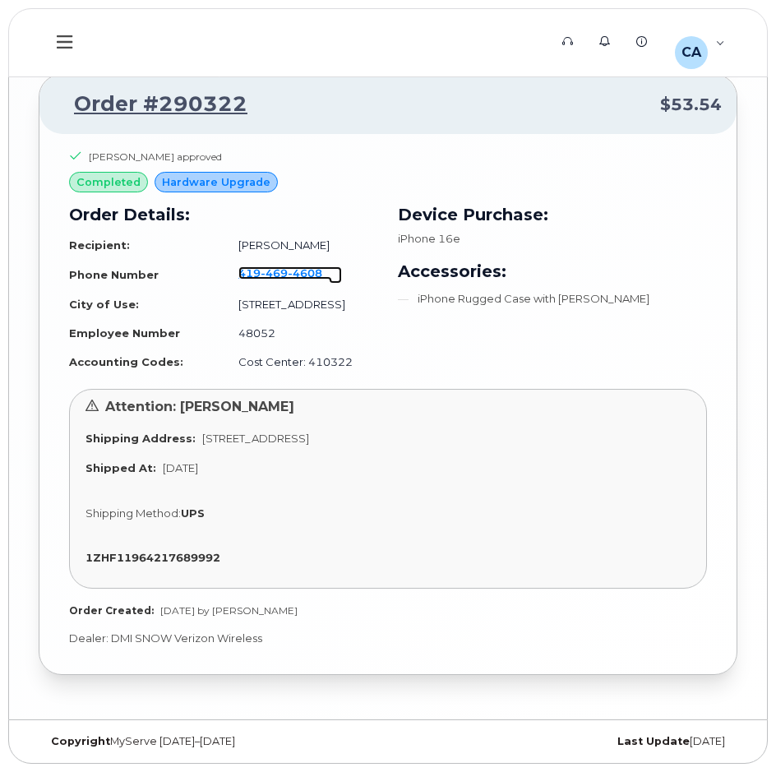
click at [298, 271] on span "4608" at bounding box center [305, 272] width 35 height 13
